Goal: Task Accomplishment & Management: Manage account settings

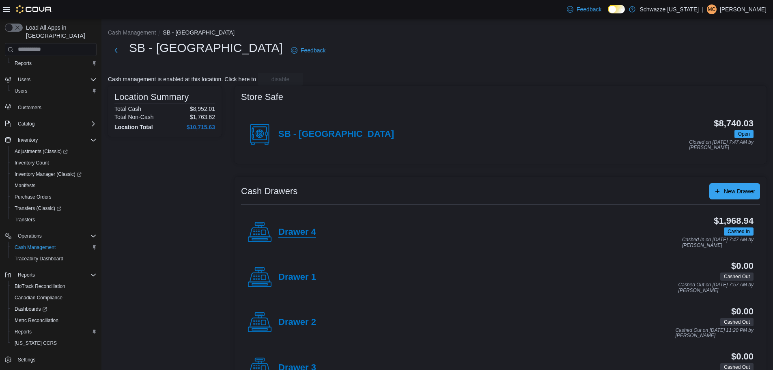
click at [285, 228] on h4 "Drawer 4" at bounding box center [297, 232] width 38 height 11
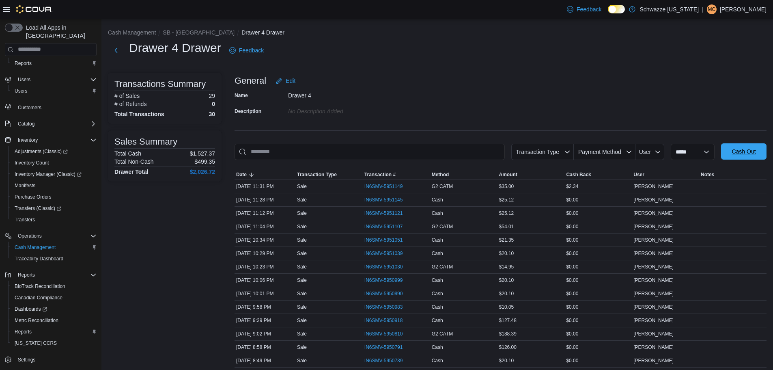
click at [741, 146] on span "Cash Out" at bounding box center [744, 151] width 36 height 16
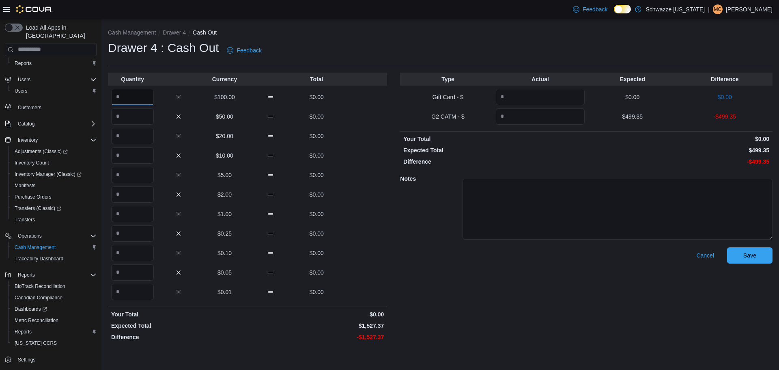
click at [128, 93] on input "Quantity" at bounding box center [132, 97] width 43 height 16
type input "*"
click at [144, 109] on input "Quantity" at bounding box center [132, 116] width 43 height 16
type input "**"
click at [140, 131] on input "Quantity" at bounding box center [132, 136] width 43 height 16
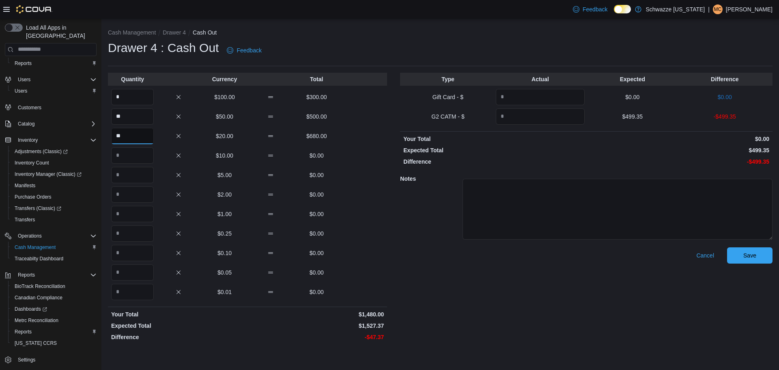
type input "**"
click at [132, 159] on input "Quantity" at bounding box center [132, 155] width 43 height 16
type input "*"
click at [142, 177] on input "Quantity" at bounding box center [132, 175] width 43 height 16
type input "*"
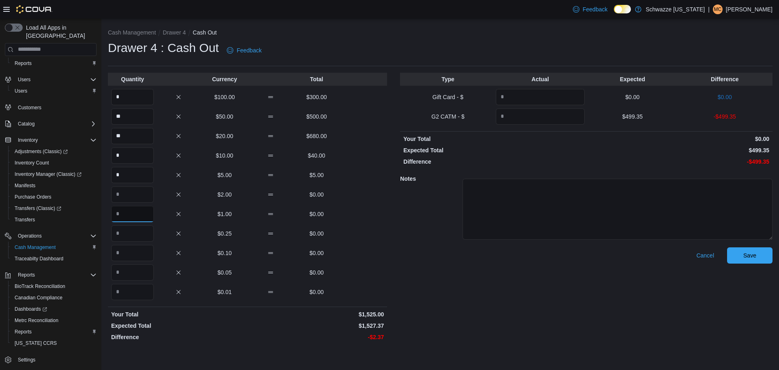
click at [148, 220] on input "Quantity" at bounding box center [132, 214] width 43 height 16
type input "*"
click at [149, 233] on input "Quantity" at bounding box center [132, 233] width 43 height 16
type input "*"
click at [138, 291] on input "Quantity" at bounding box center [132, 292] width 43 height 16
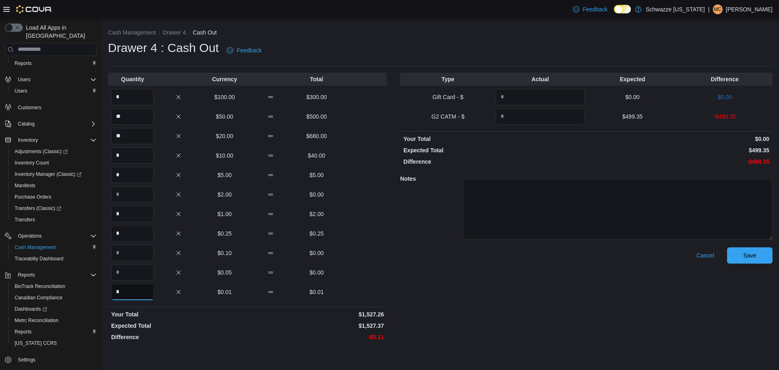
type input "*"
click at [527, 117] on input "Quantity" at bounding box center [540, 116] width 89 height 16
type input "******"
click at [749, 252] on span "Save" at bounding box center [749, 255] width 13 height 8
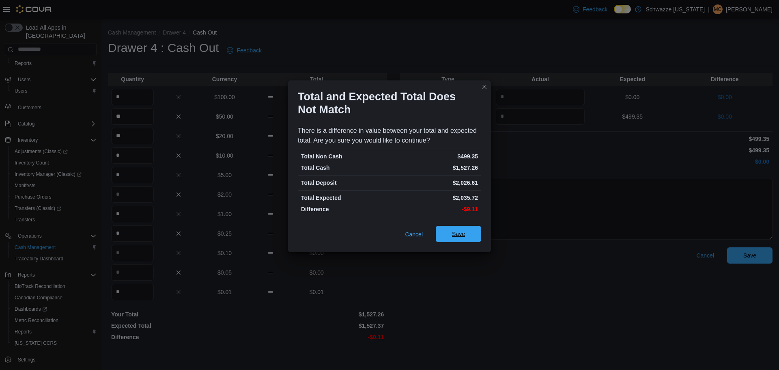
click at [461, 232] on span "Save" at bounding box center [458, 234] width 13 height 8
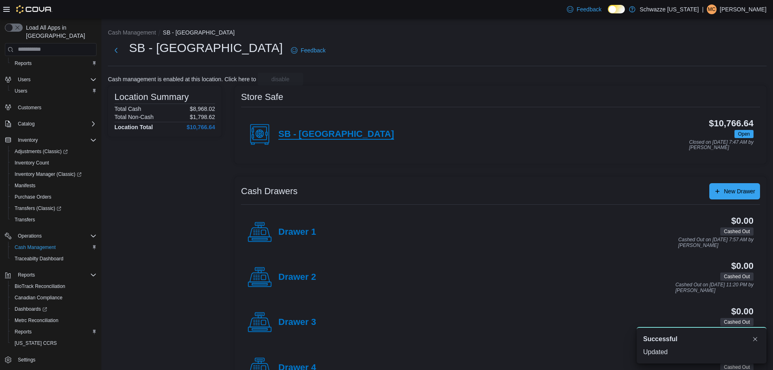
click at [300, 135] on h4 "SB - [GEOGRAPHIC_DATA]" at bounding box center [336, 134] width 116 height 11
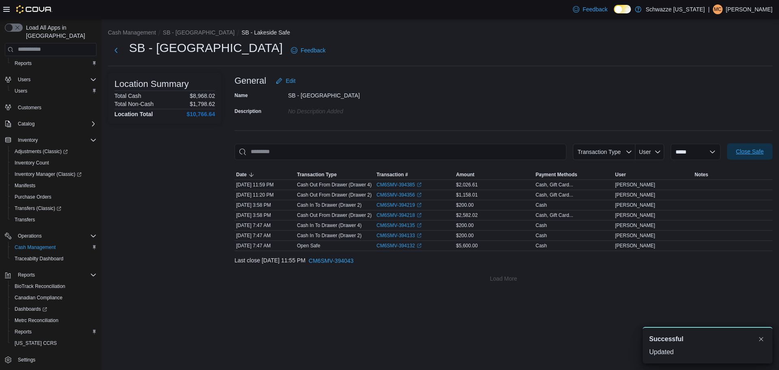
click at [758, 153] on span "Close Safe" at bounding box center [750, 151] width 28 height 8
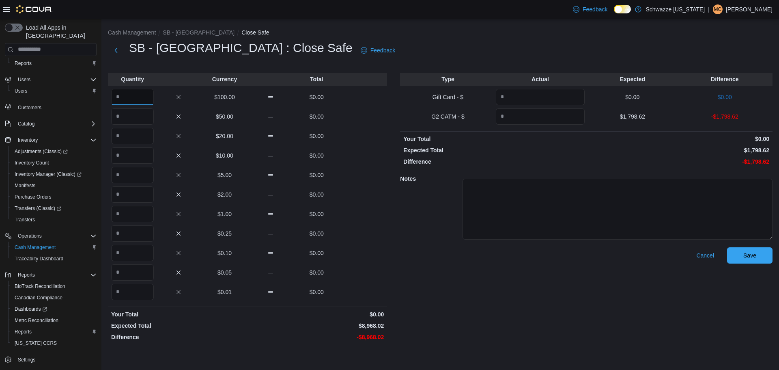
click at [150, 95] on input "Quantity" at bounding box center [132, 97] width 43 height 16
type input "*"
click at [141, 110] on input "Quantity" at bounding box center [132, 116] width 43 height 16
type input "**"
click at [142, 134] on input "Quantity" at bounding box center [132, 136] width 43 height 16
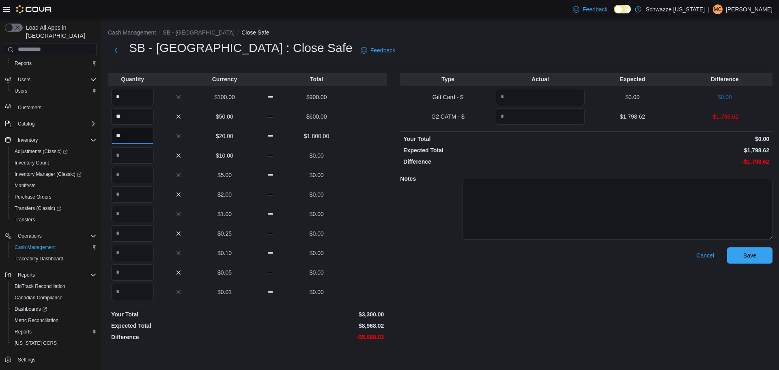
type input "**"
click at [132, 148] on input "Quantity" at bounding box center [132, 155] width 43 height 16
type input "*"
click at [137, 177] on input "Quantity" at bounding box center [132, 175] width 43 height 16
type input "*"
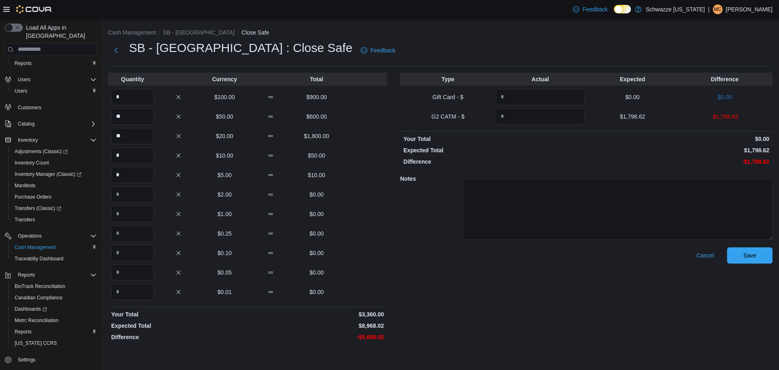
click at [158, 185] on div "Quantity Currency Total * $100.00 $900.00 ** $50.00 $600.00 ** $20.00 $1,800.00…" at bounding box center [247, 208] width 279 height 271
click at [142, 195] on input "Quantity" at bounding box center [132, 194] width 43 height 16
click at [138, 213] on input "Quantity" at bounding box center [132, 214] width 43 height 16
type input "*"
click at [131, 226] on input "Quantity" at bounding box center [132, 233] width 43 height 16
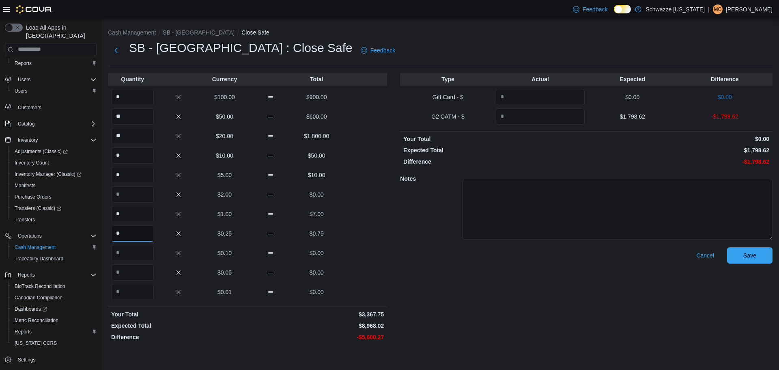
type input "*"
click at [131, 247] on input "Quantity" at bounding box center [132, 253] width 43 height 16
type input "*"
click at [136, 269] on input "Quantity" at bounding box center [132, 272] width 43 height 16
type input "*"
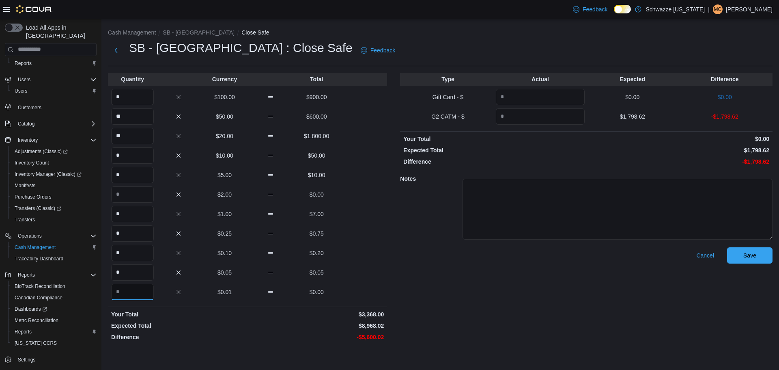
click at [138, 292] on input "Quantity" at bounding box center [132, 292] width 43 height 16
type input "*"
click at [514, 113] on input "Quantity" at bounding box center [540, 116] width 89 height 16
type input "*"
type input "*******"
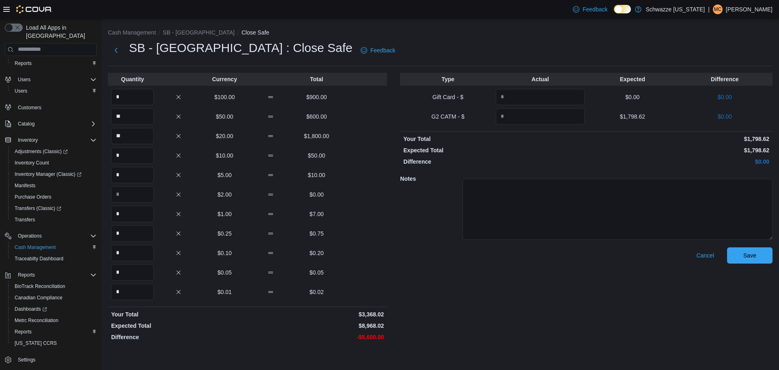
click at [576, 158] on p "Difference" at bounding box center [493, 161] width 181 height 8
click at [144, 102] on input "*" at bounding box center [132, 97] width 43 height 16
type input "**"
click at [612, 151] on p "$1,798.62" at bounding box center [678, 150] width 181 height 8
click at [751, 253] on span "Save" at bounding box center [749, 255] width 13 height 8
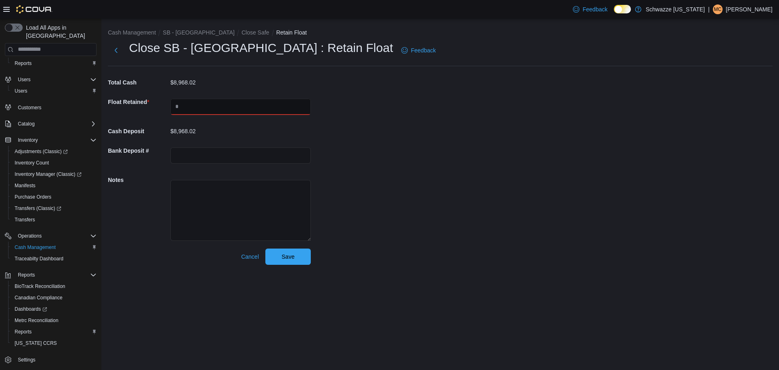
click at [290, 114] on input "text" at bounding box center [240, 107] width 140 height 16
type input "*"
type input "****"
drag, startPoint x: 392, startPoint y: 171, endPoint x: 362, endPoint y: 67, distance: 108.2
click at [392, 167] on div "Cash Management SB - Lakeside Close Safe Retain Float Close SB - Lakeside : Ret…" at bounding box center [440, 145] width 678 height 252
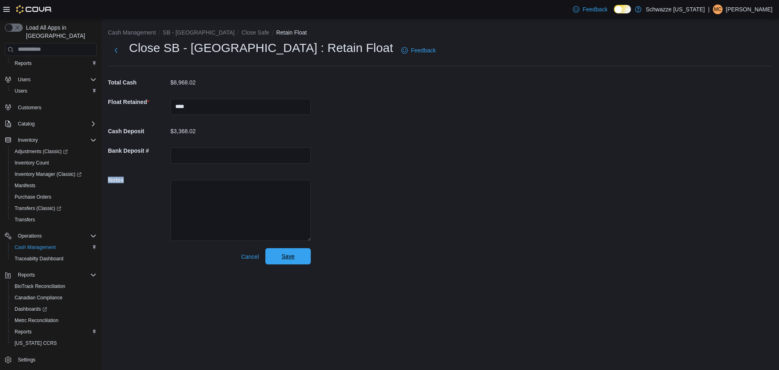
click at [295, 253] on span "Save" at bounding box center [288, 256] width 36 height 16
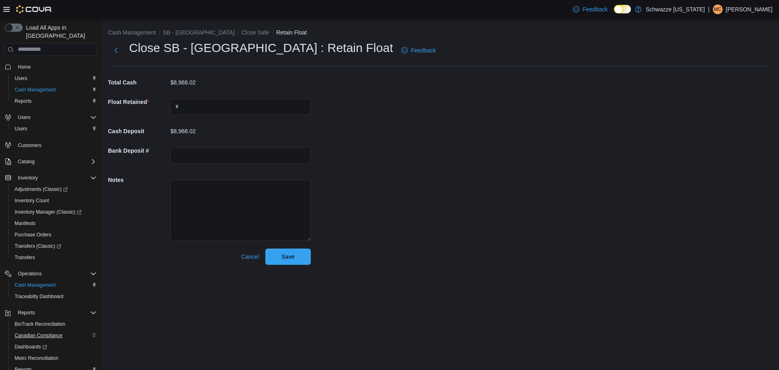
scroll to position [38, 0]
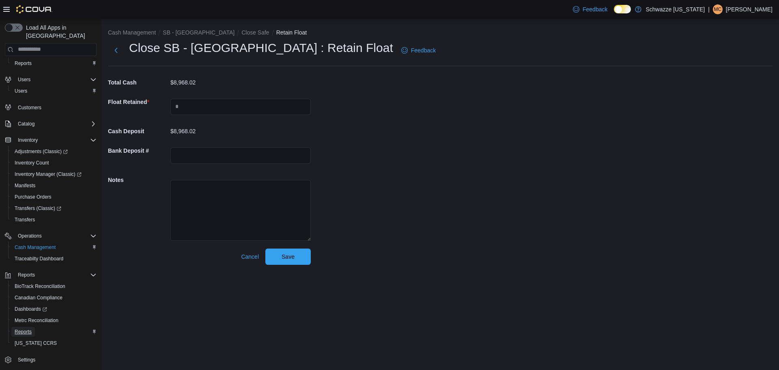
click at [13, 327] on link "Reports" at bounding box center [23, 332] width 24 height 10
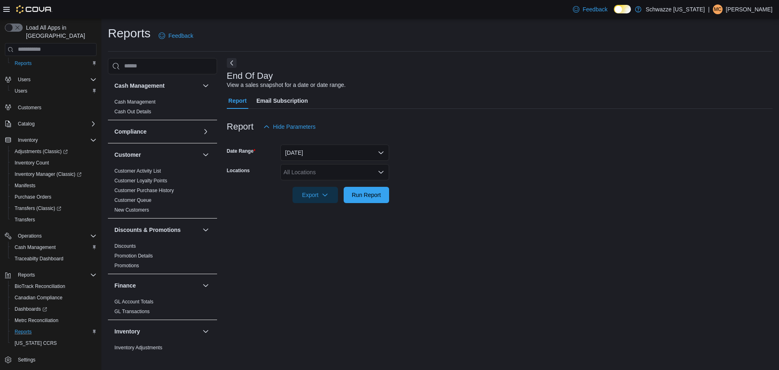
click at [319, 162] on form "Date Range [DATE] Locations All Locations Export Run Report" at bounding box center [500, 169] width 546 height 68
click at [334, 169] on div "All Locations" at bounding box center [334, 172] width 109 height 16
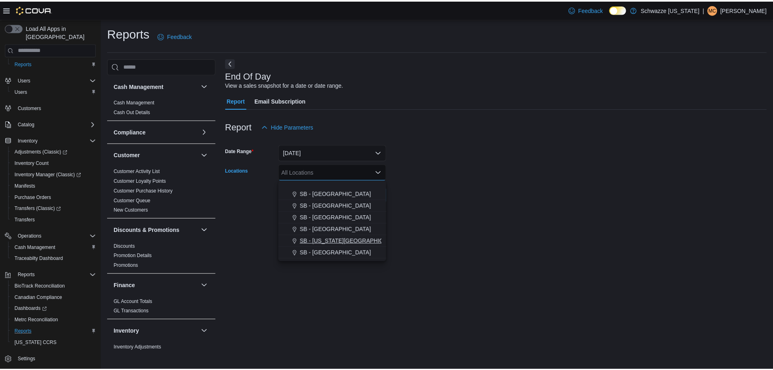
scroll to position [203, 0]
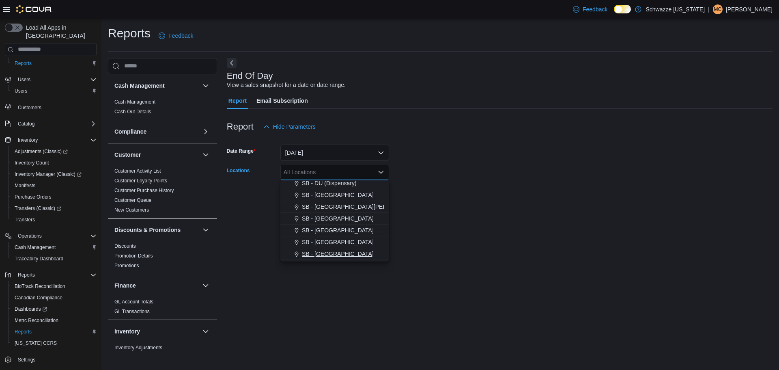
click at [319, 250] on span "SB - [GEOGRAPHIC_DATA]" at bounding box center [338, 254] width 72 height 8
click at [402, 233] on div "End Of Day View a sales snapshot for a date or date range. Report Email Subscri…" at bounding box center [500, 204] width 546 height 293
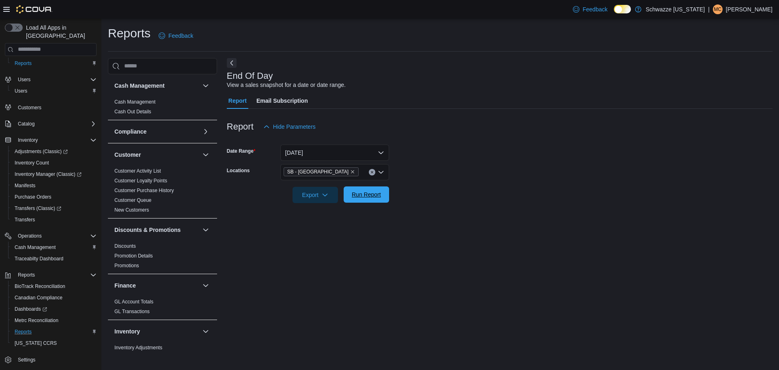
click at [370, 200] on span "Run Report" at bounding box center [367, 194] width 36 height 16
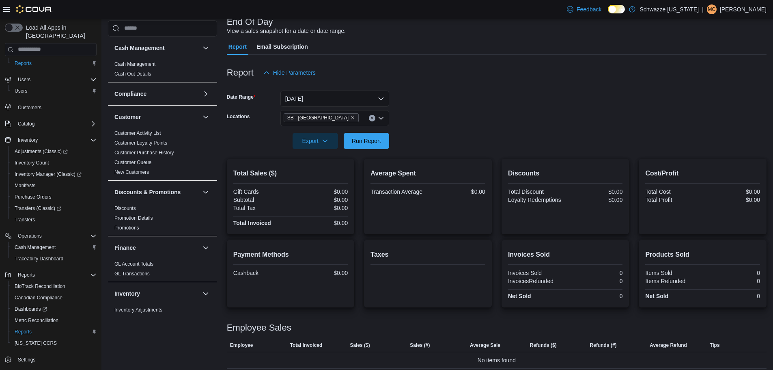
scroll to position [55, 0]
click at [335, 93] on button "[DATE]" at bounding box center [334, 98] width 109 height 16
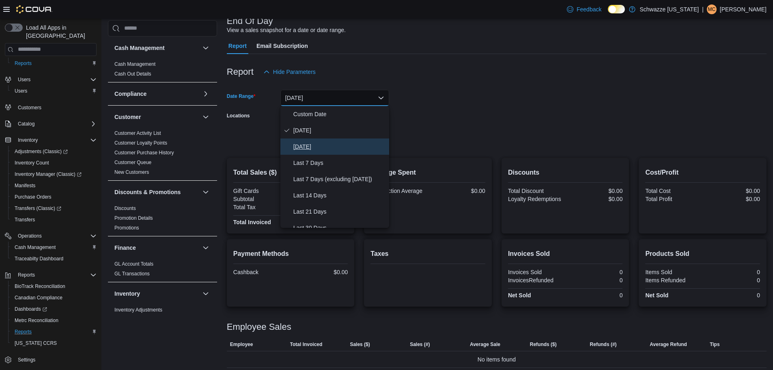
click at [312, 143] on span "[DATE]" at bounding box center [339, 147] width 93 height 10
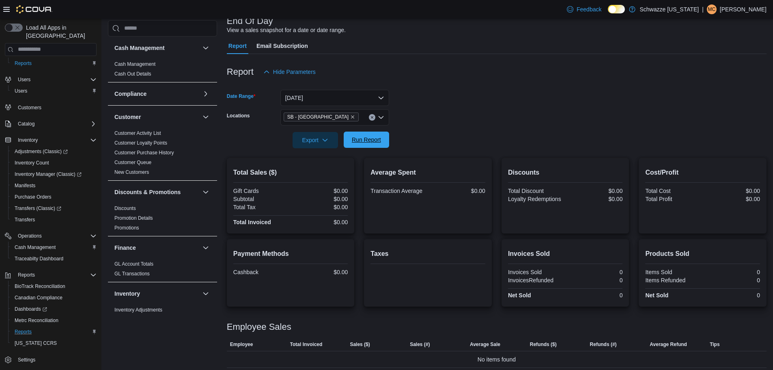
click at [365, 143] on span "Run Report" at bounding box center [366, 140] width 29 height 8
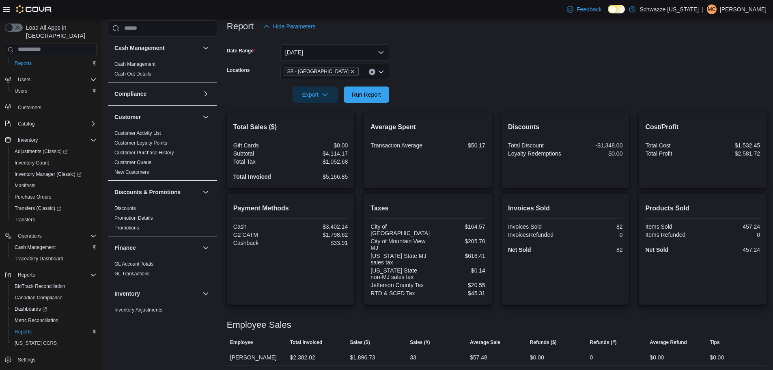
scroll to position [136, 0]
